Goal: Find specific page/section: Find specific page/section

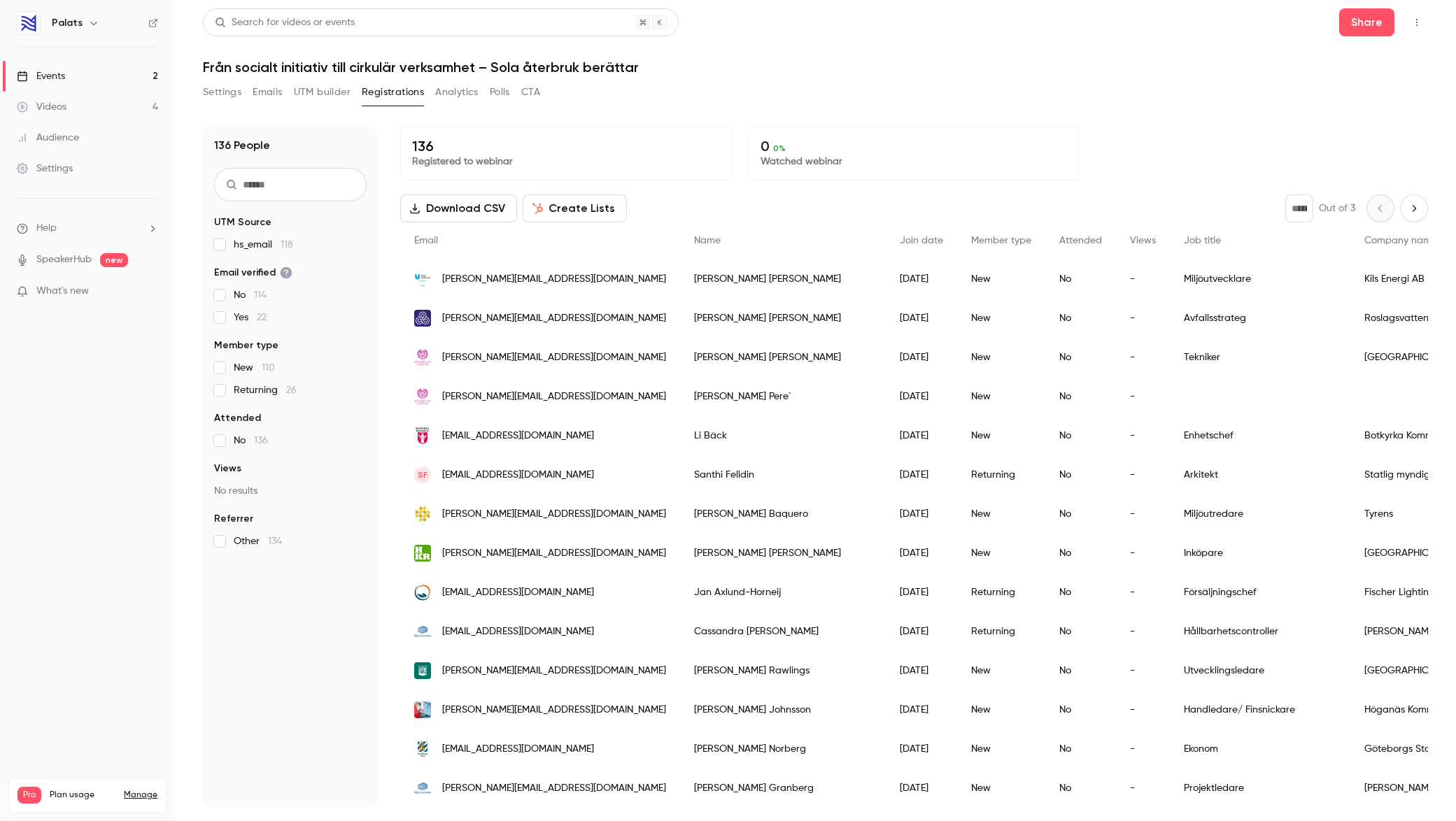
click at [1089, 97] on div "Settings Emails UTM builder Registrations Analytics Polls CTA" at bounding box center [815, 96] width 1225 height 28
click at [840, 45] on header "Search for videos or events Share Från socialt initiativ till cirkulär verksamh…" at bounding box center [815, 42] width 1225 height 67
